Goal: Task Accomplishment & Management: Manage account settings

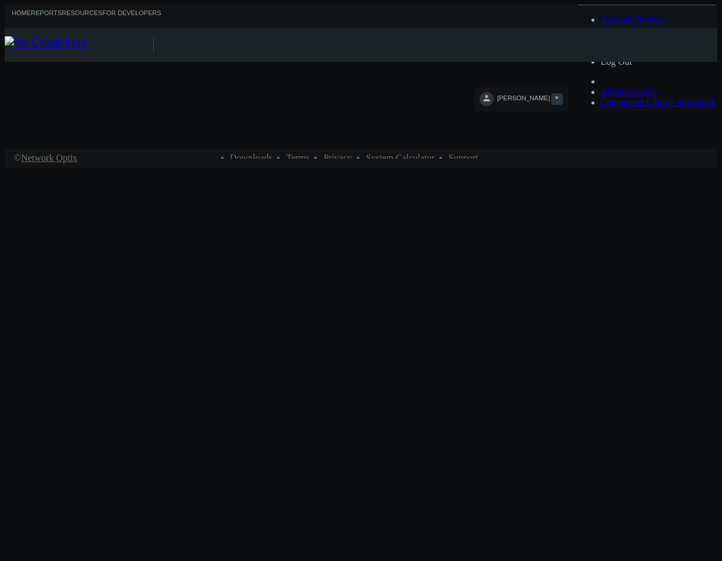
click at [510, 94] on span "[PERSON_NAME]" at bounding box center [523, 100] width 52 height 13
click at [510, 66] on link "Log Out" at bounding box center [616, 62] width 31 height 10
